Goal: Information Seeking & Learning: Learn about a topic

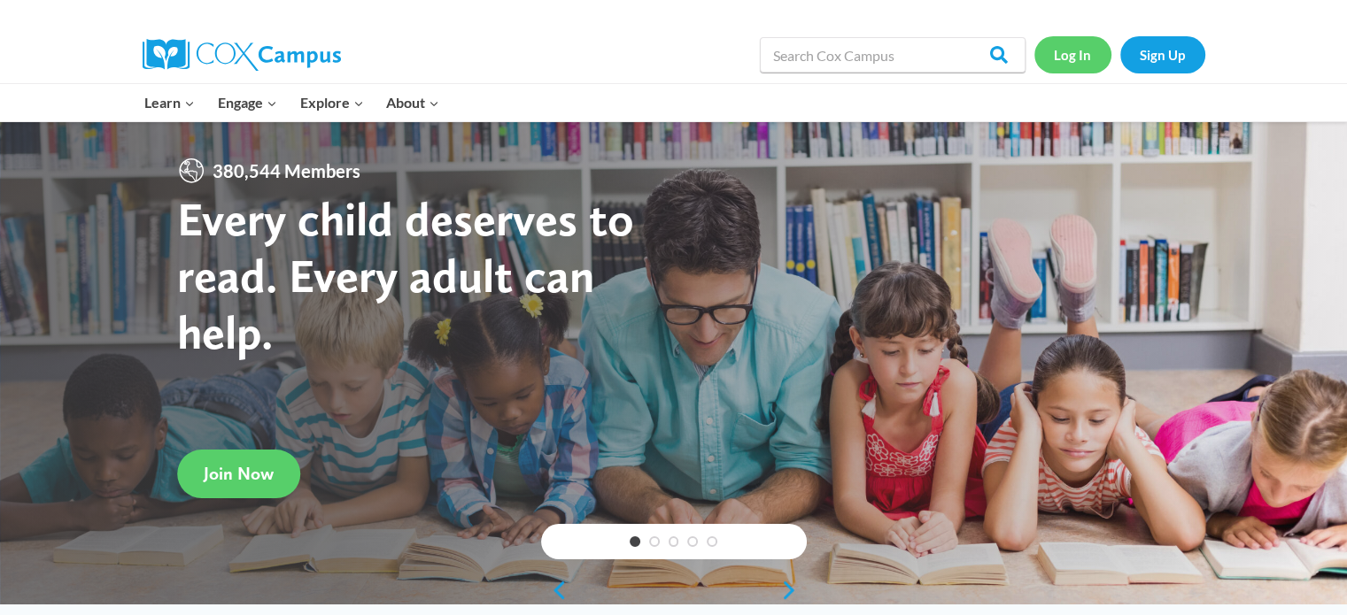
click at [1066, 52] on link "Log In" at bounding box center [1072, 54] width 77 height 36
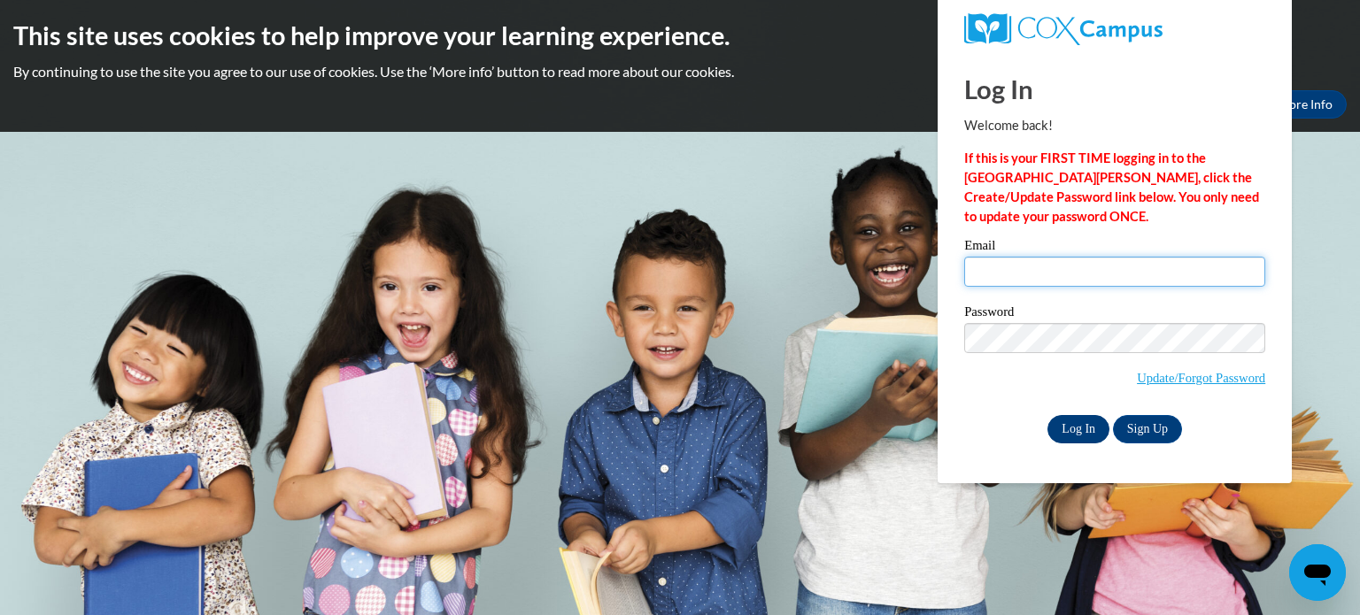
type input "melissa.goebel@rusd.org"
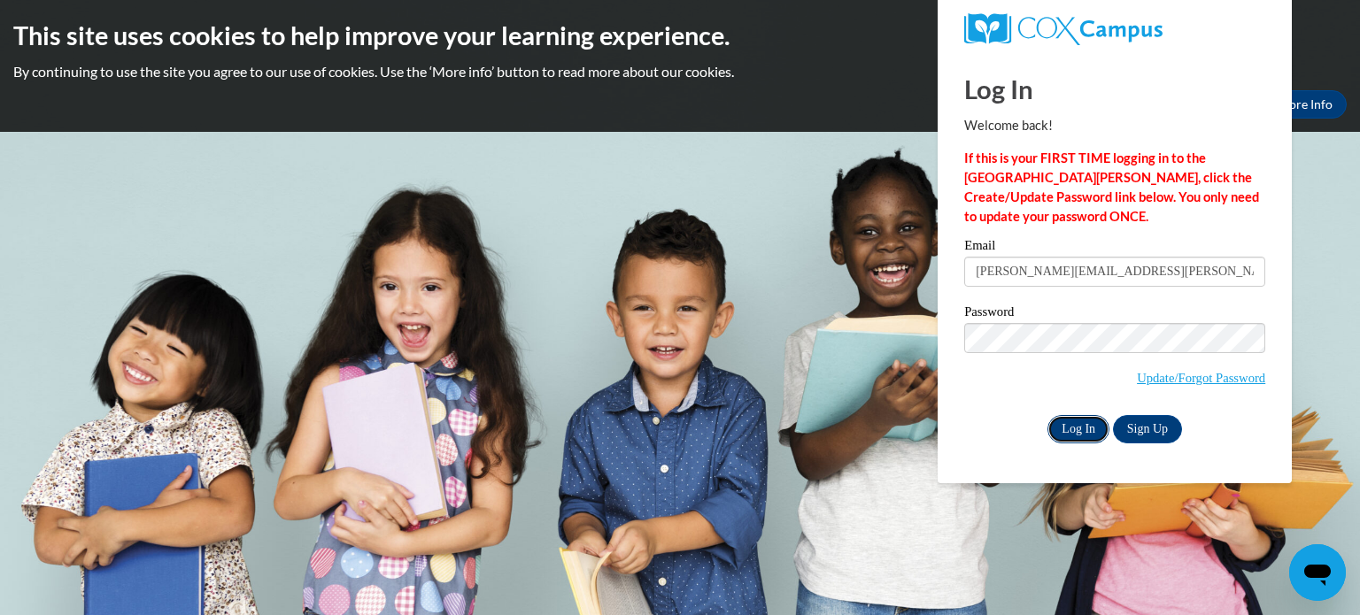
click at [1059, 429] on input "Log In" at bounding box center [1078, 429] width 62 height 28
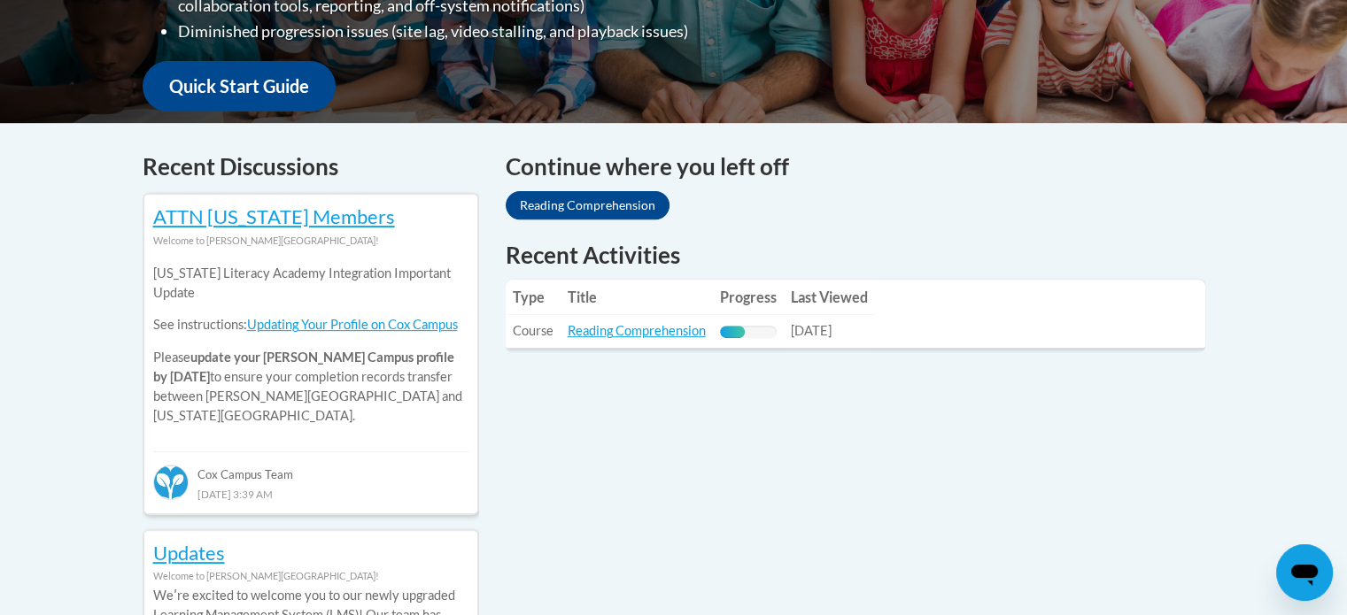
scroll to position [721, 0]
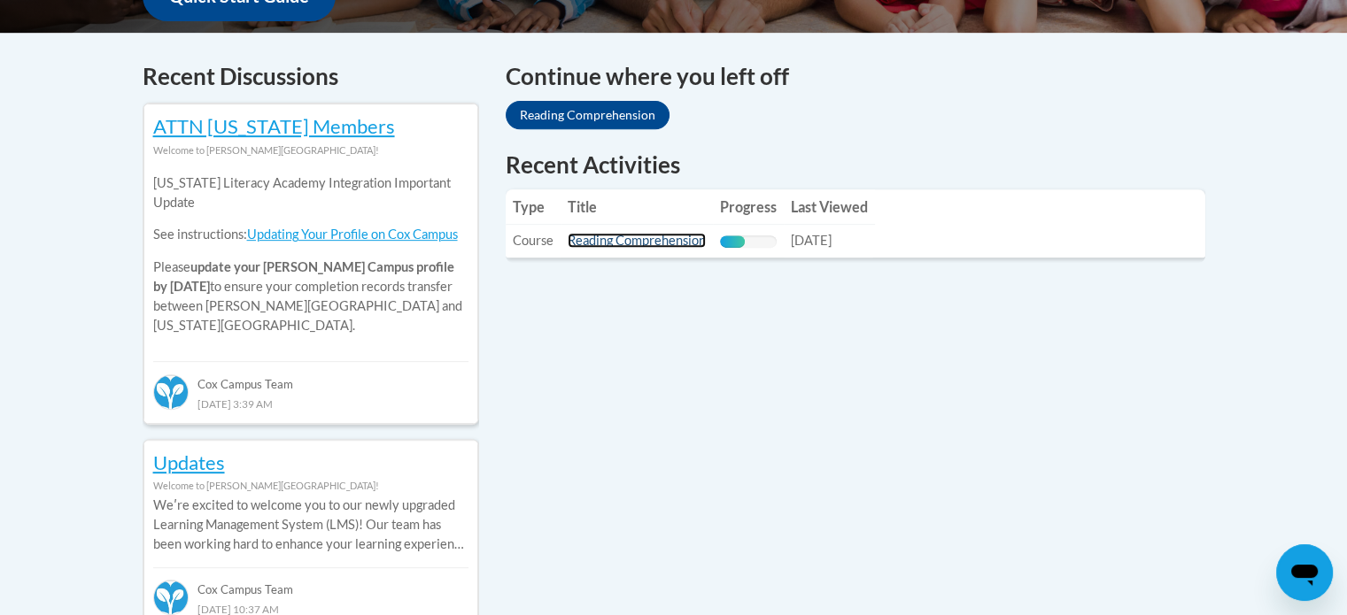
click at [662, 239] on link "Reading Comprehension" at bounding box center [637, 240] width 138 height 15
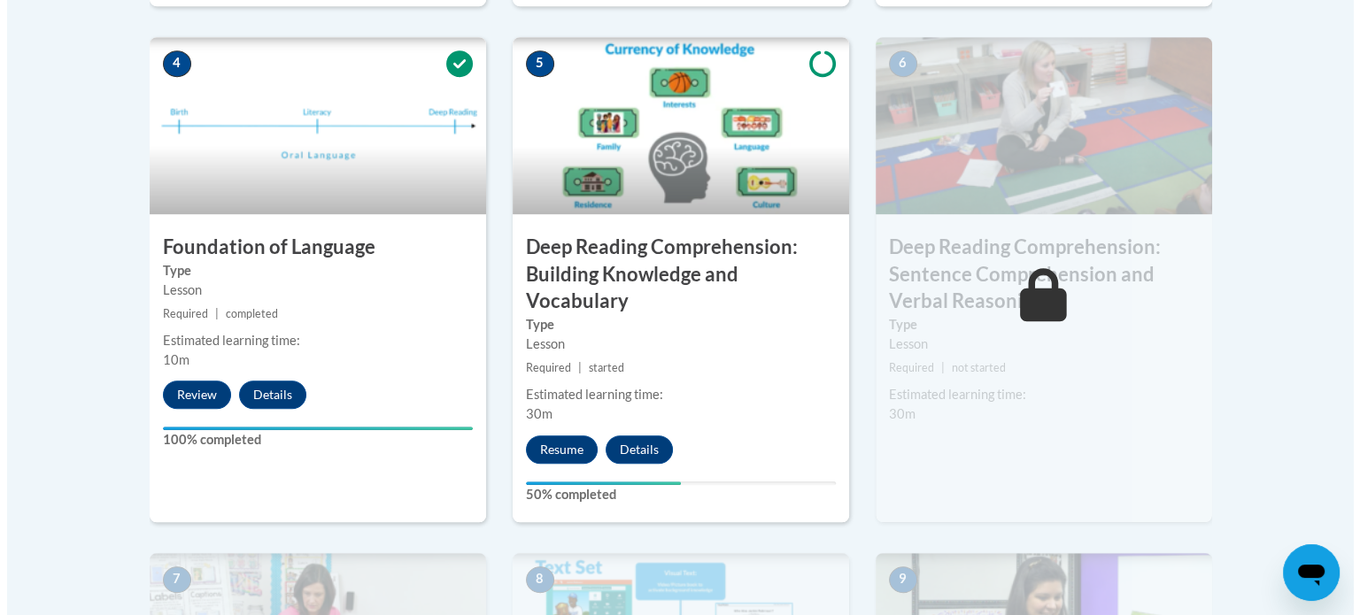
scroll to position [1069, 0]
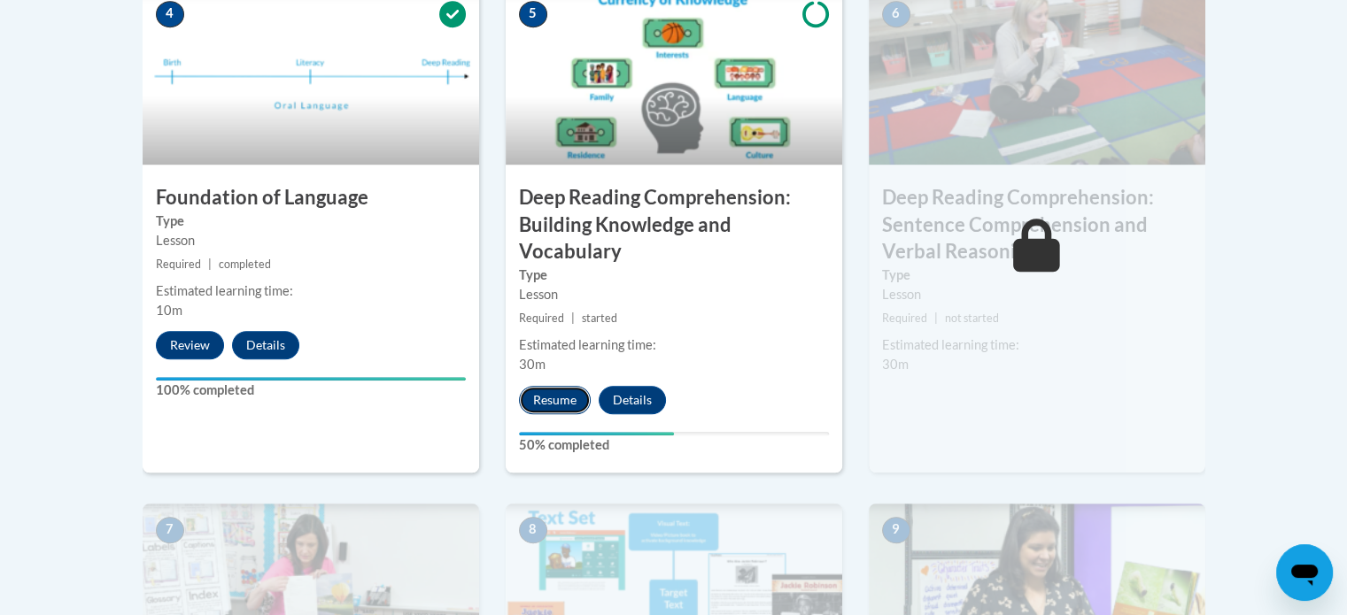
click at [560, 404] on button "Resume" at bounding box center [555, 400] width 72 height 28
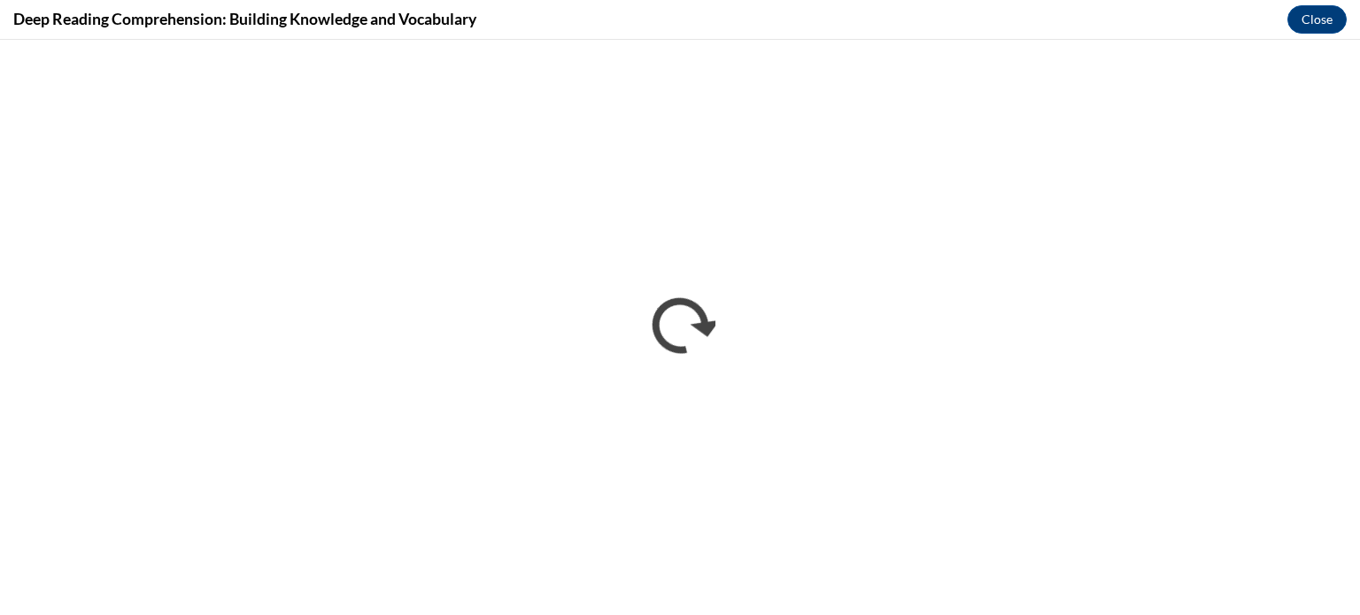
scroll to position [0, 0]
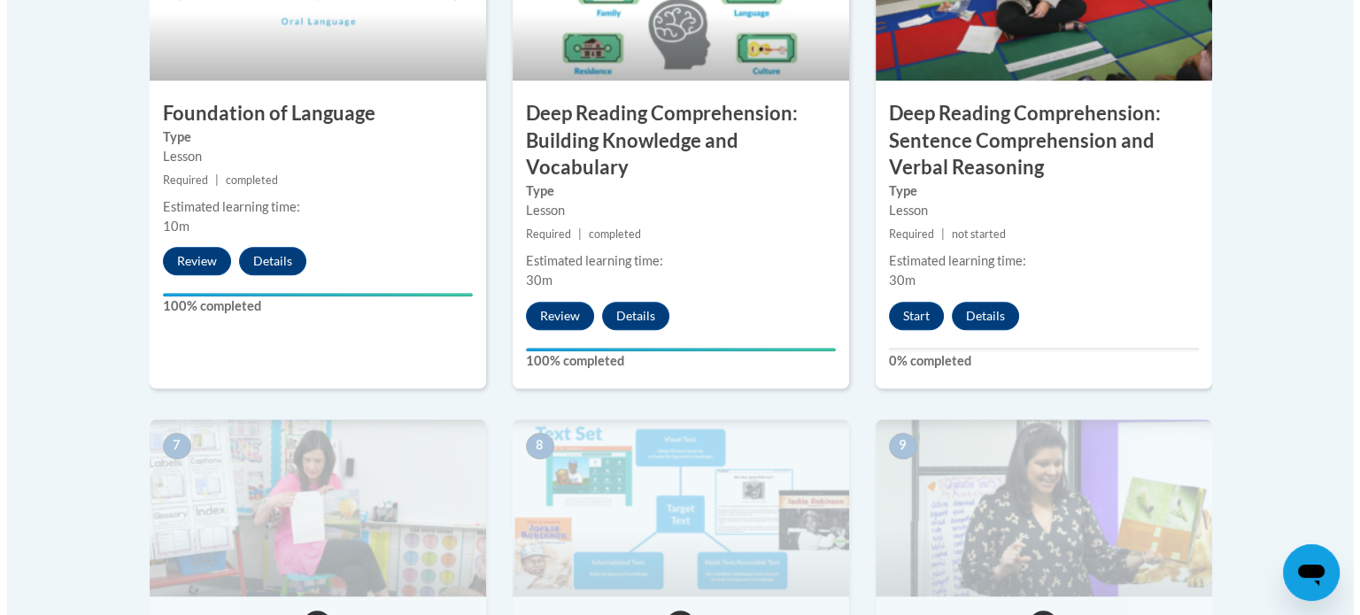
scroll to position [1144, 0]
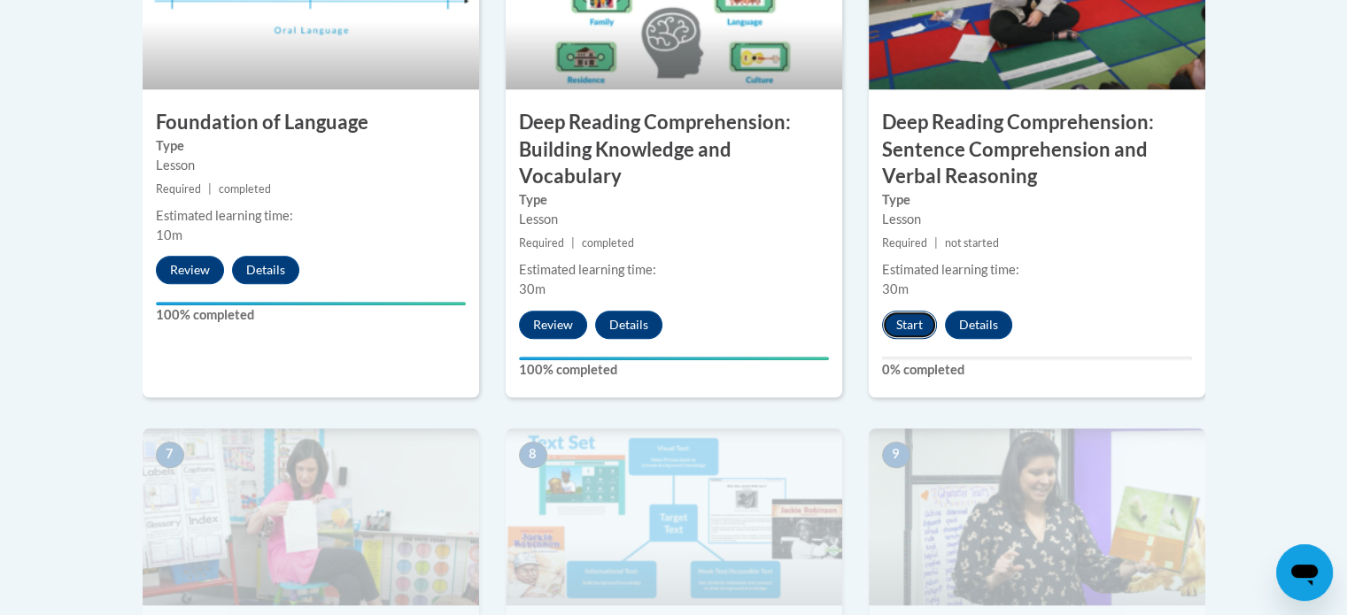
click at [911, 323] on button "Start" at bounding box center [909, 325] width 55 height 28
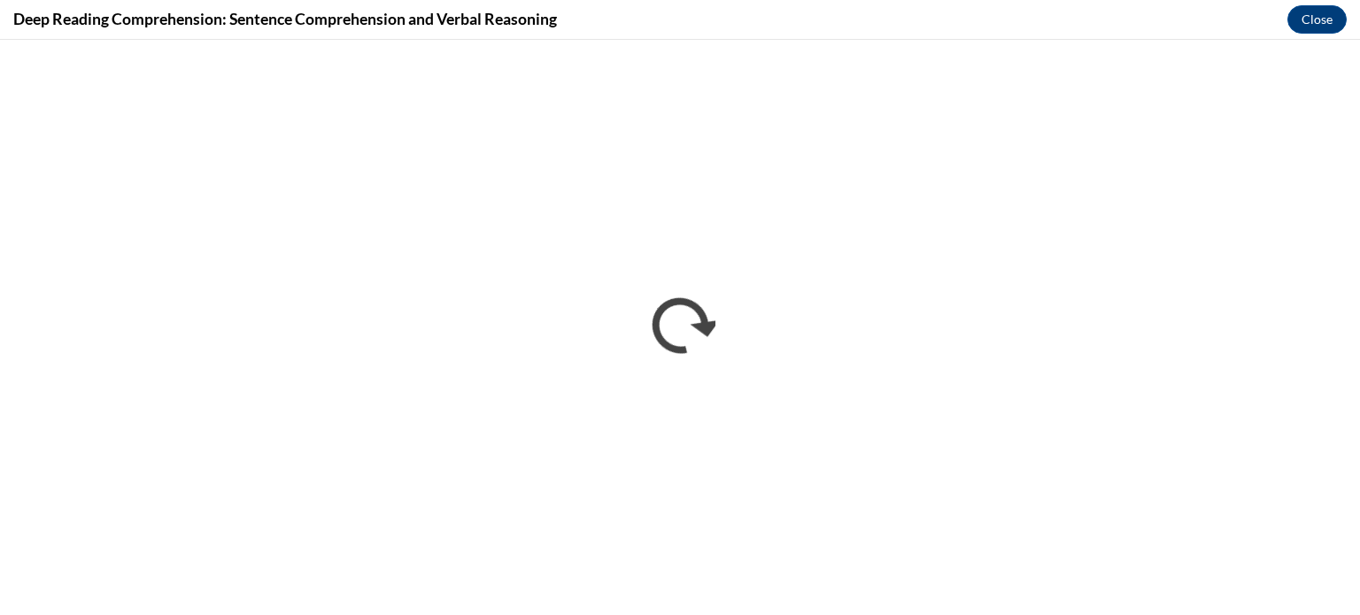
scroll to position [0, 0]
